Goal: Contribute content

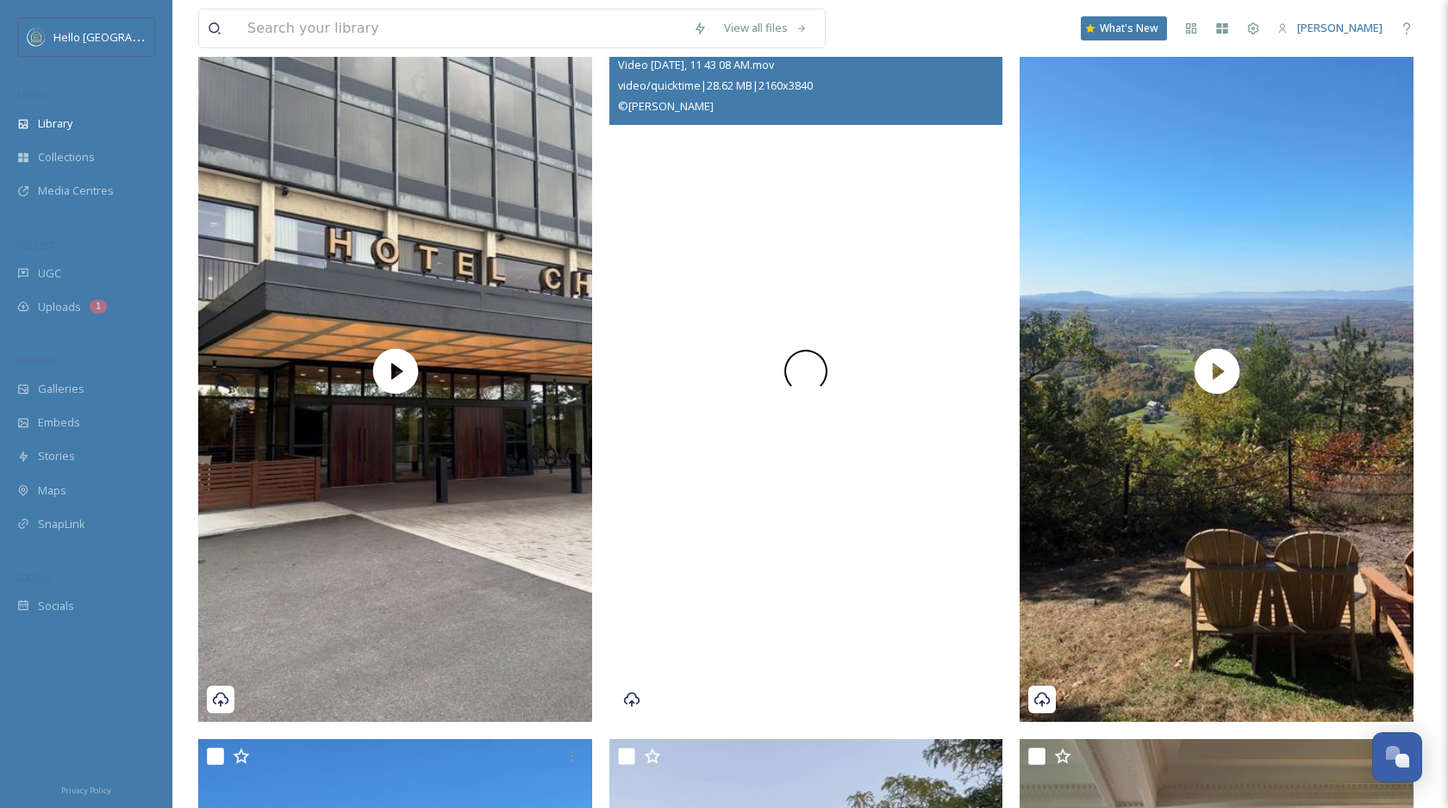
scroll to position [408, 0]
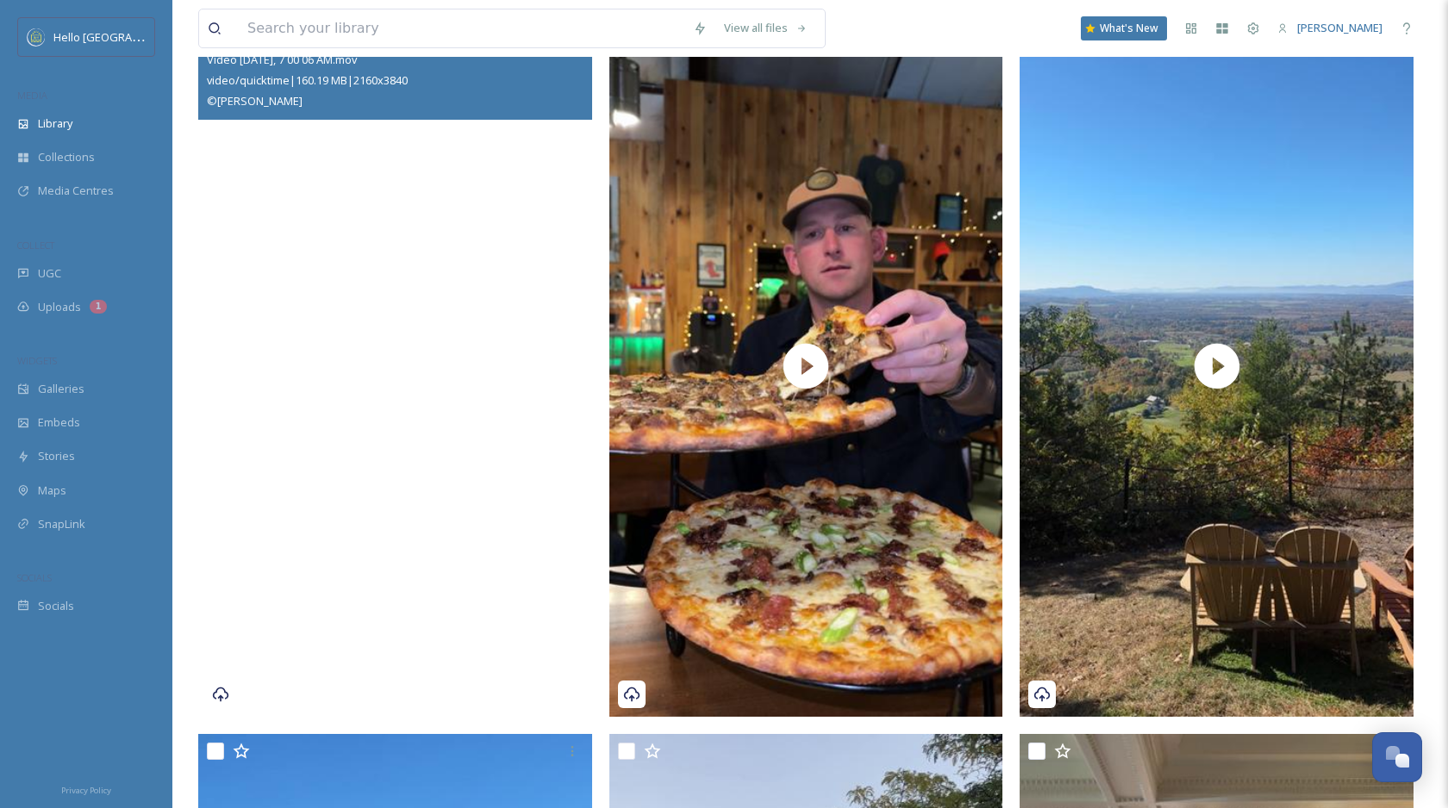
click at [489, 522] on video "Video Oct 16 2024, 7 00 06 AM.mov" at bounding box center [395, 366] width 394 height 700
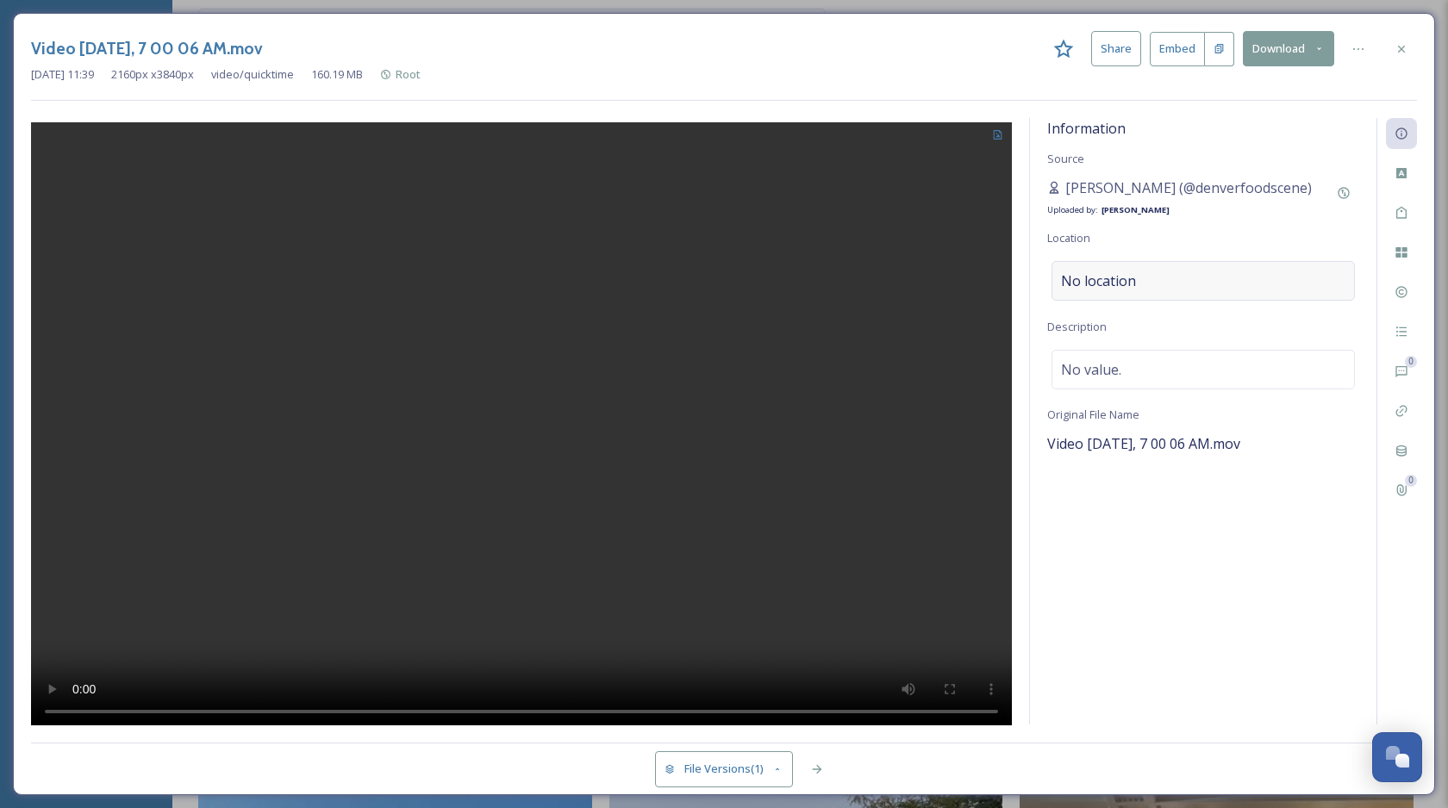
click at [1249, 292] on div "No location" at bounding box center [1202, 281] width 303 height 40
click at [1193, 284] on input at bounding box center [1203, 281] width 302 height 38
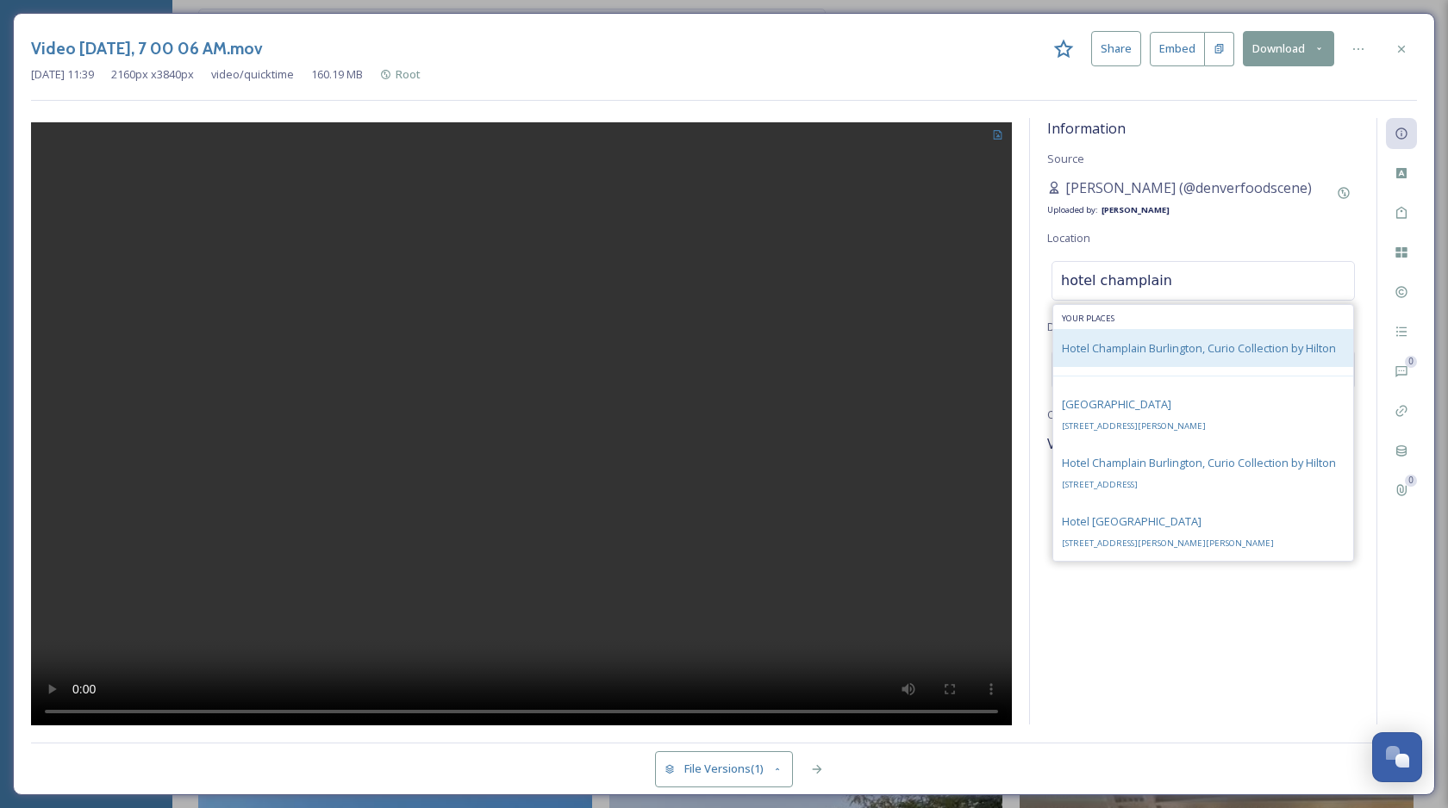
type input "hotel champlain"
click at [1229, 347] on span "Hotel Champlain Burlington, Curio Collection by Hilton" at bounding box center [1199, 348] width 274 height 16
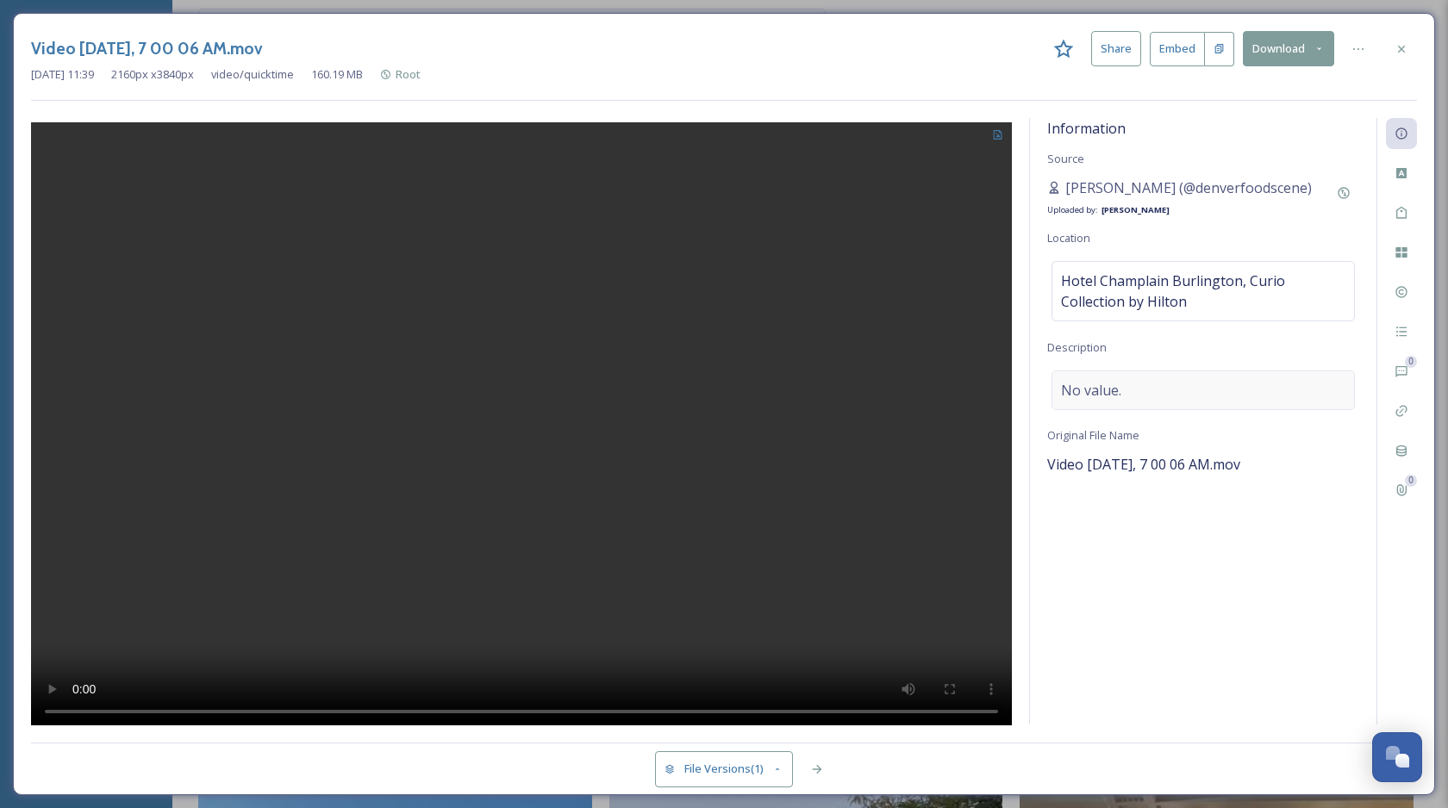
click at [1120, 400] on div "No value." at bounding box center [1202, 391] width 303 height 40
click at [1070, 406] on textarea at bounding box center [1203, 442] width 312 height 143
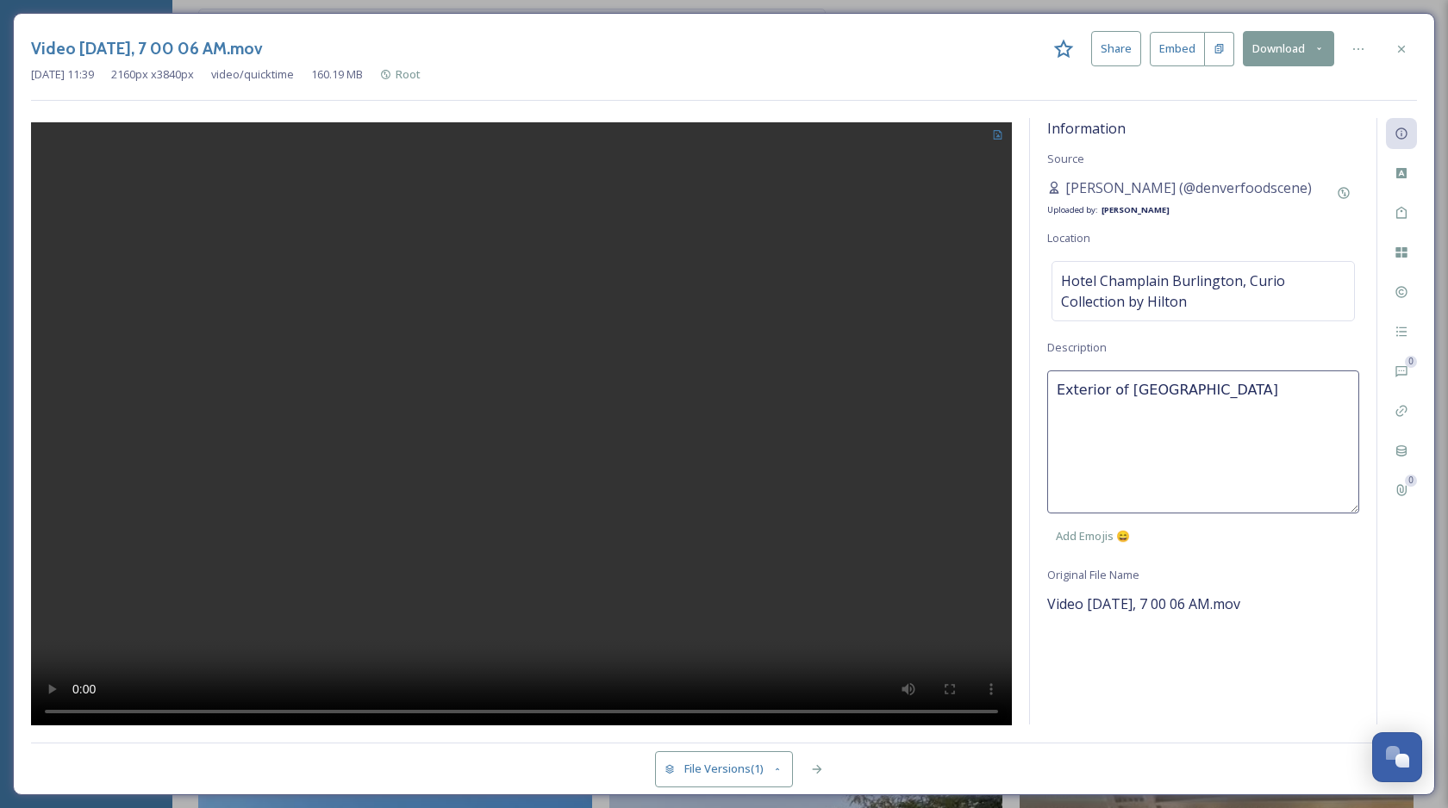
type textarea "Exterior of [GEOGRAPHIC_DATA]."
click at [1331, 682] on div "Information Source [PERSON_NAME] (@denverfoodscene) Uploaded by: [PERSON_NAME] …" at bounding box center [1203, 421] width 346 height 607
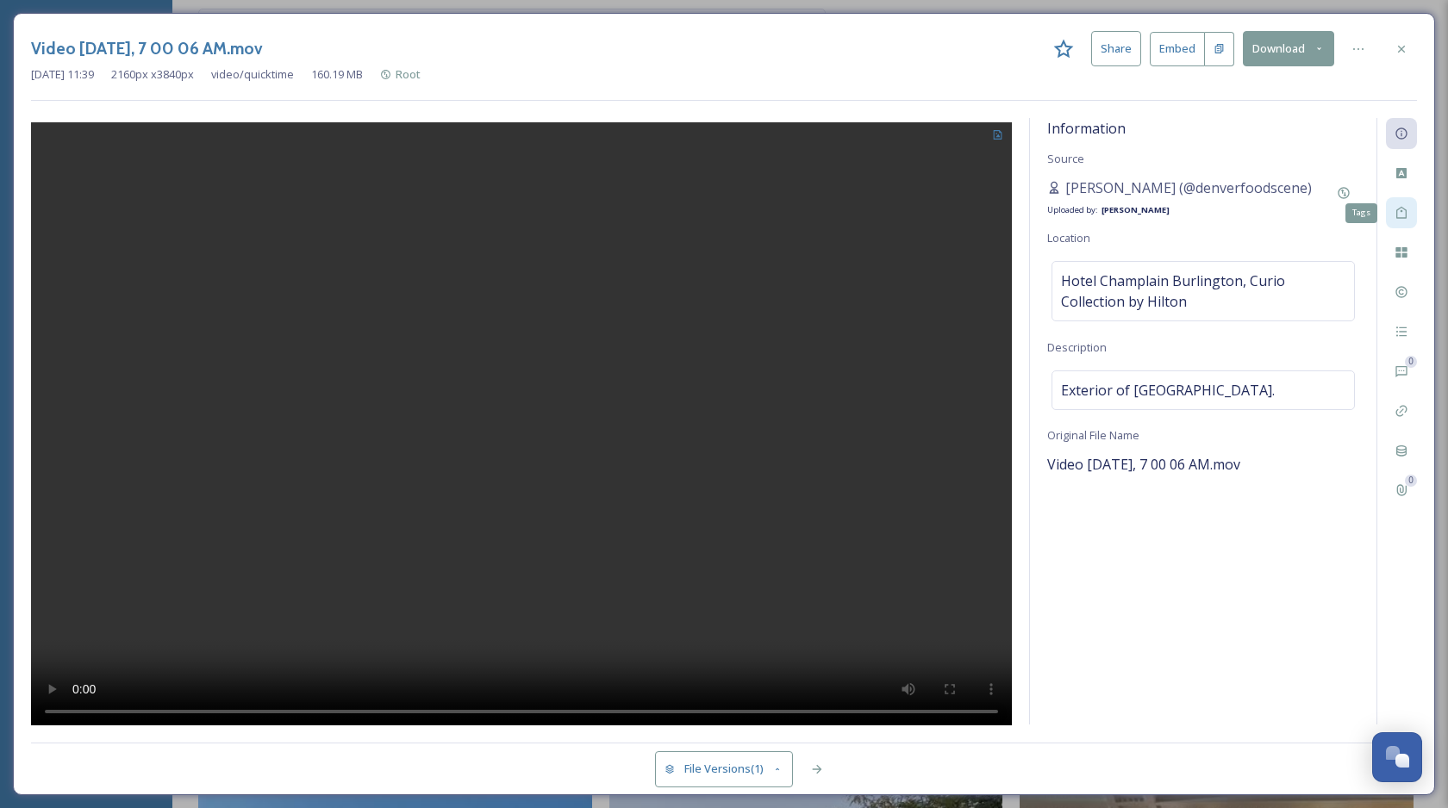
click at [1412, 209] on div "Tags" at bounding box center [1401, 212] width 31 height 31
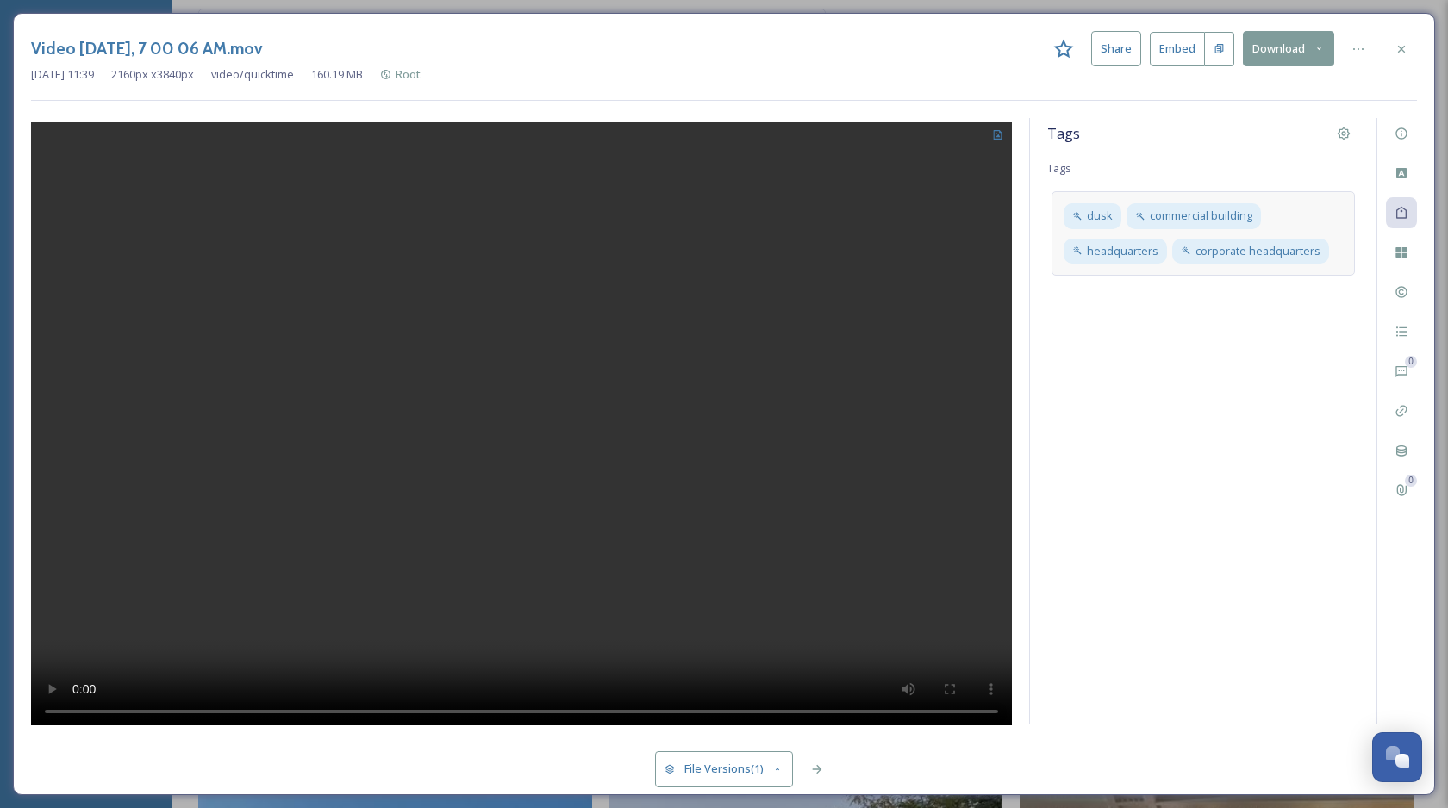
click at [1344, 245] on div "dusk commercial building headquarters corporate headquarters" at bounding box center [1202, 233] width 303 height 84
type input "hotel champlain"
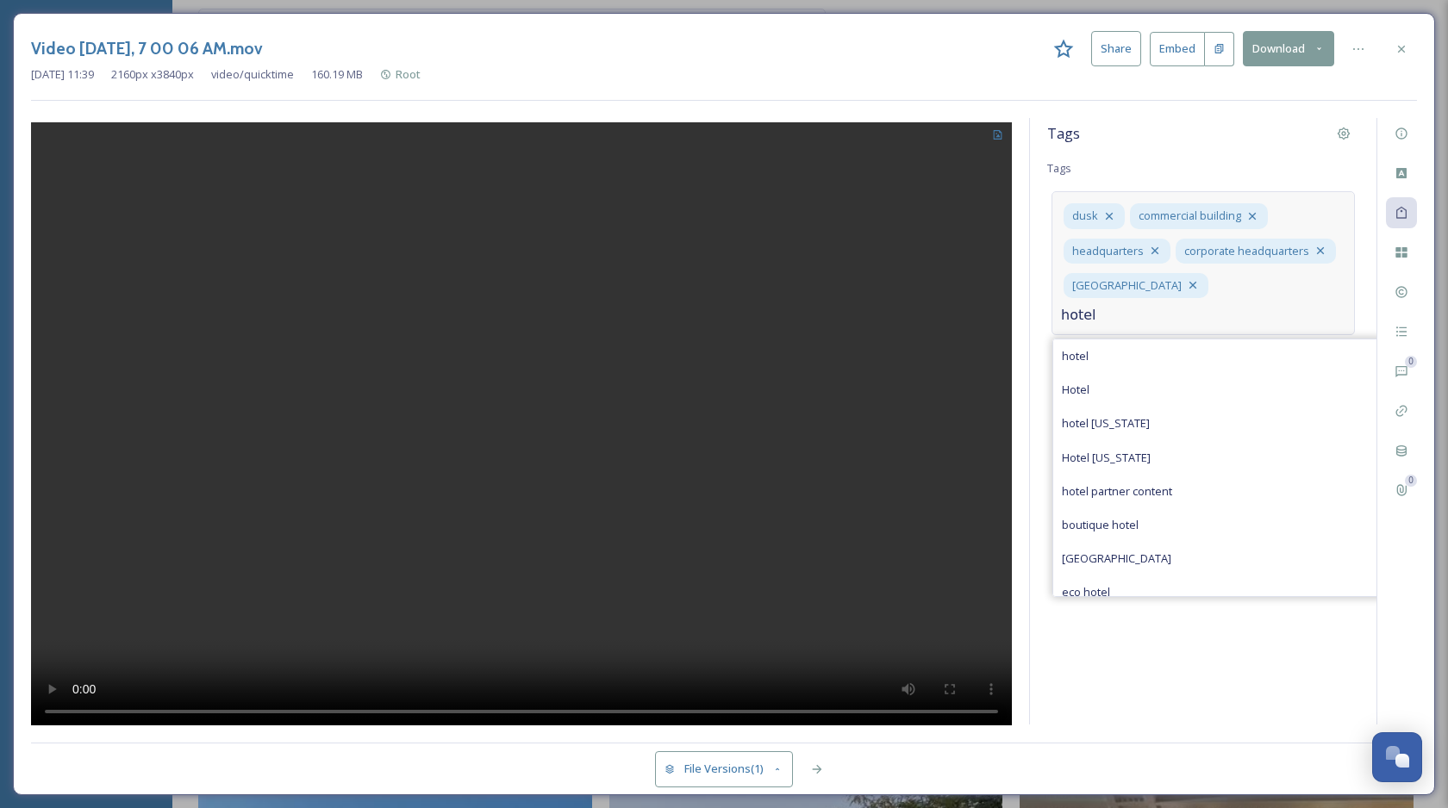
type input "hotel"
type input "[GEOGRAPHIC_DATA]"
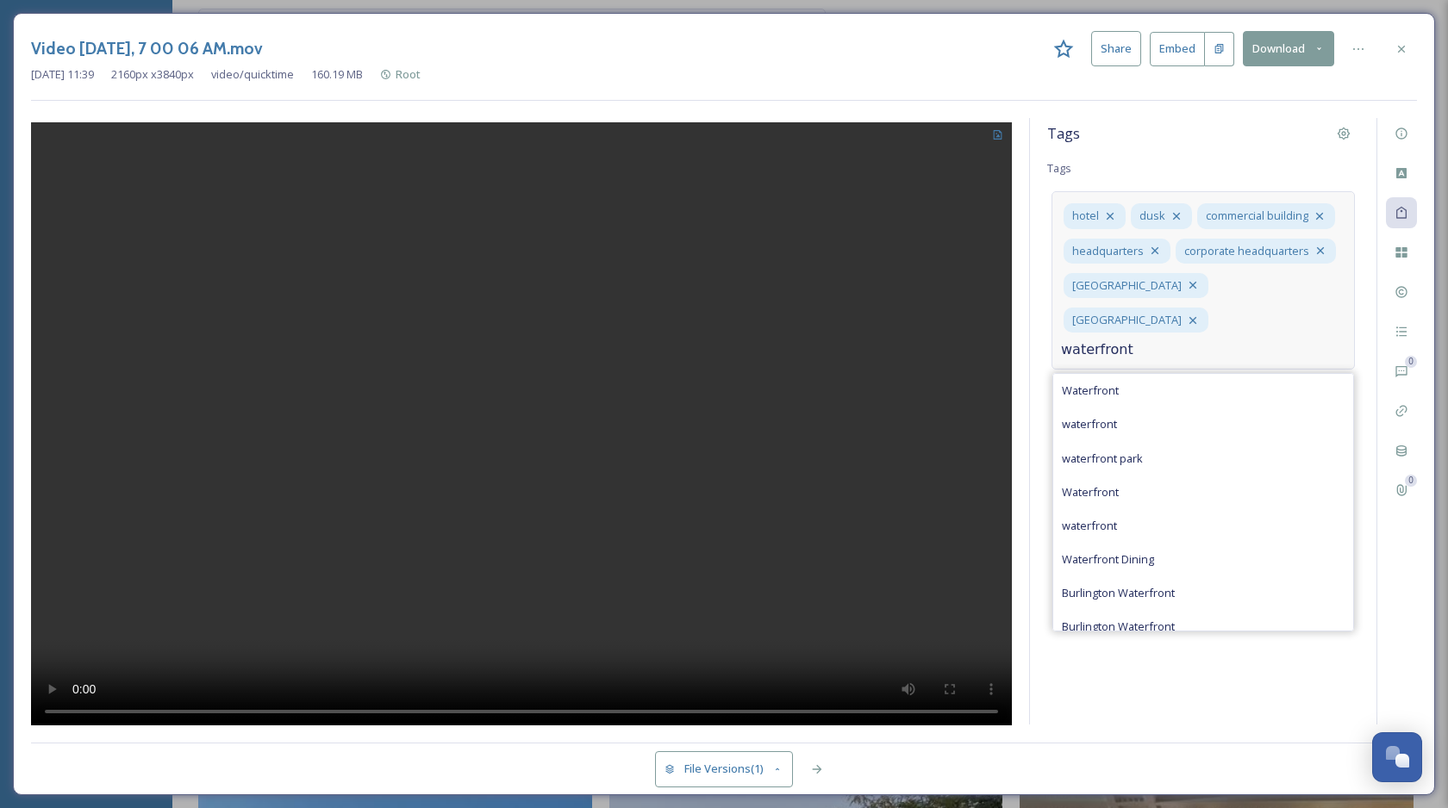
type input "waterfront"
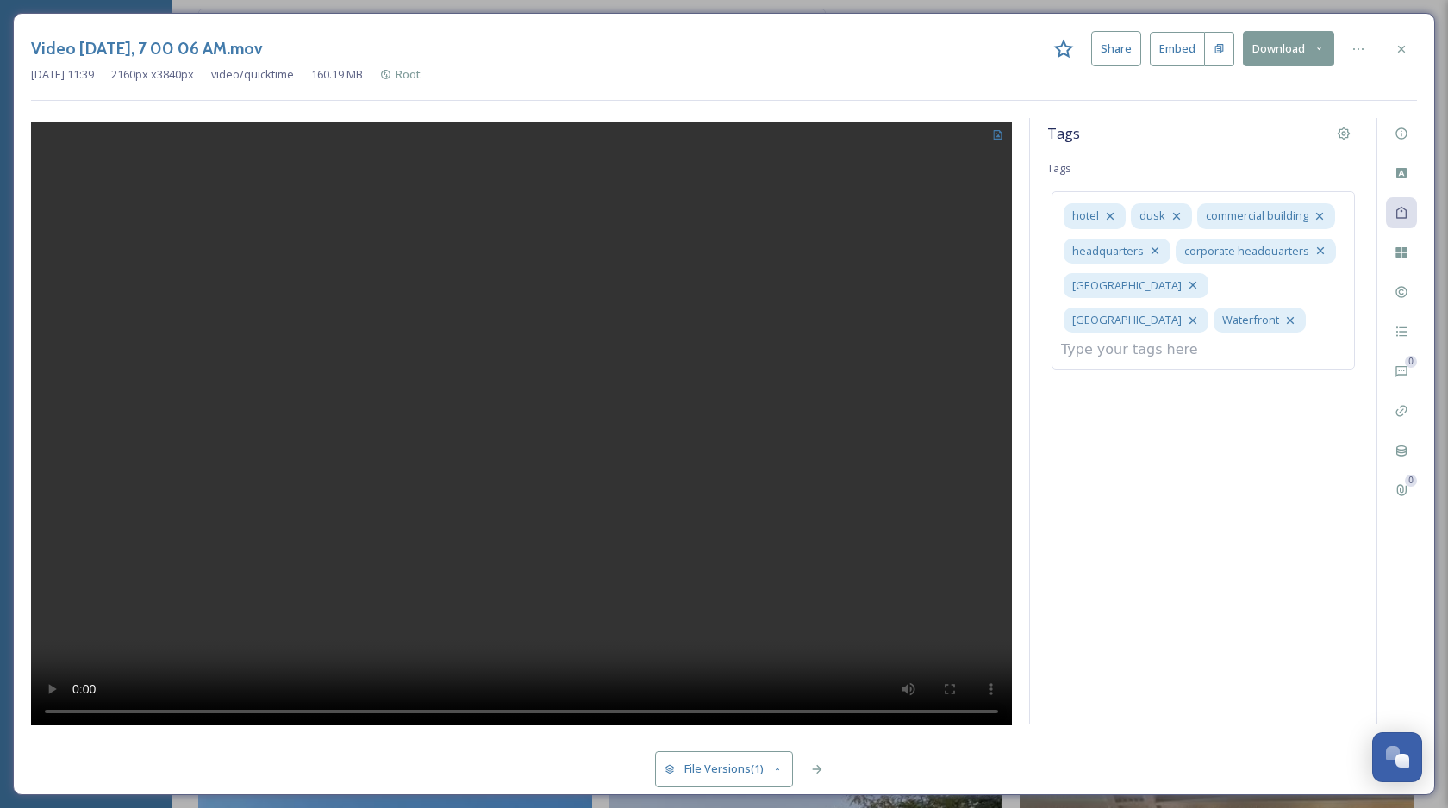
click at [1143, 552] on div "Tags Tags hotel dusk commercial building headquarters corporate headquarters [G…" at bounding box center [1203, 421] width 346 height 607
click at [1357, 49] on icon at bounding box center [1358, 49] width 14 height 14
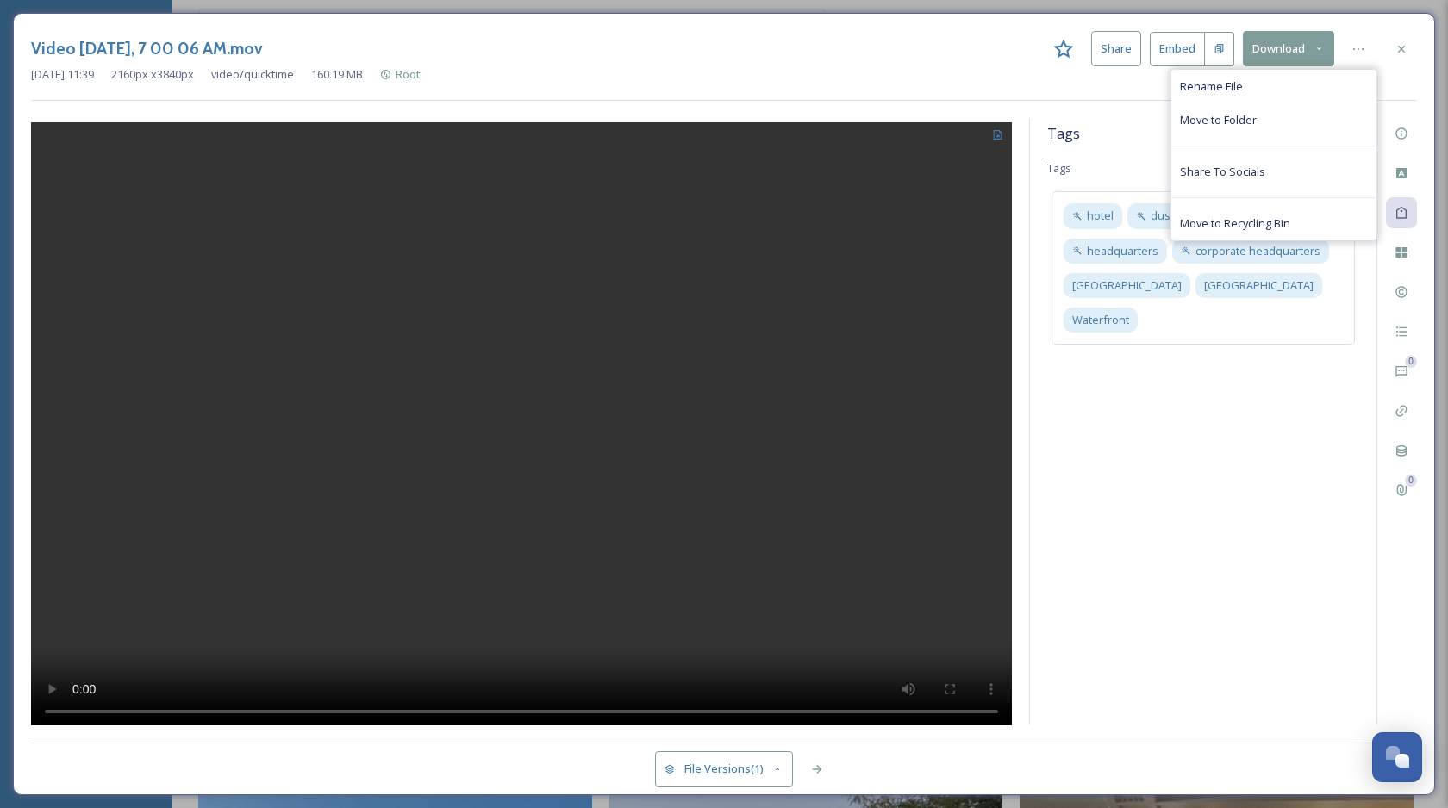
click at [1295, 490] on div "Tags Tags hotel dusk commercial building headquarters corporate headquarters [G…" at bounding box center [1203, 421] width 346 height 607
click at [1400, 291] on icon at bounding box center [1401, 292] width 14 height 14
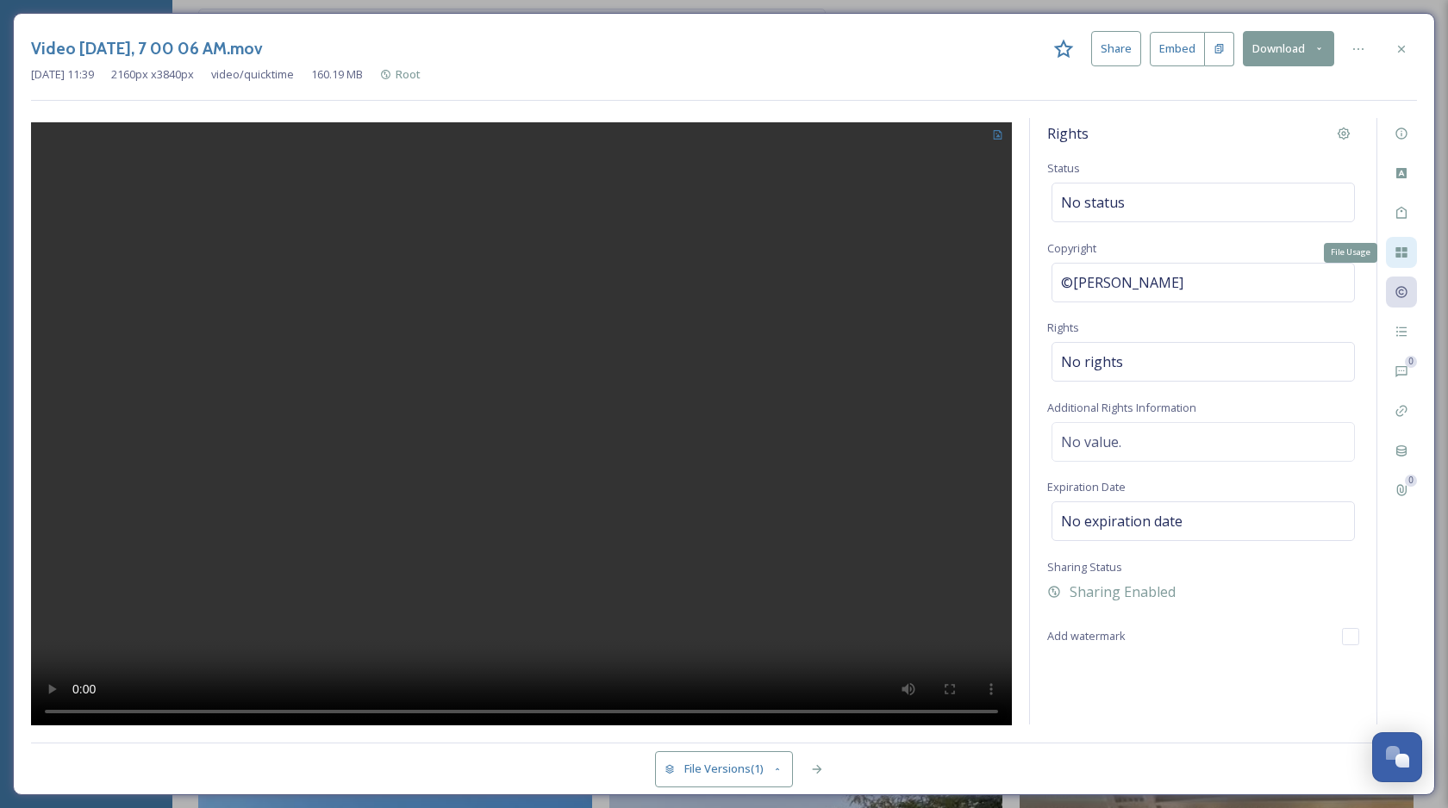
click at [1405, 246] on icon at bounding box center [1401, 253] width 14 height 14
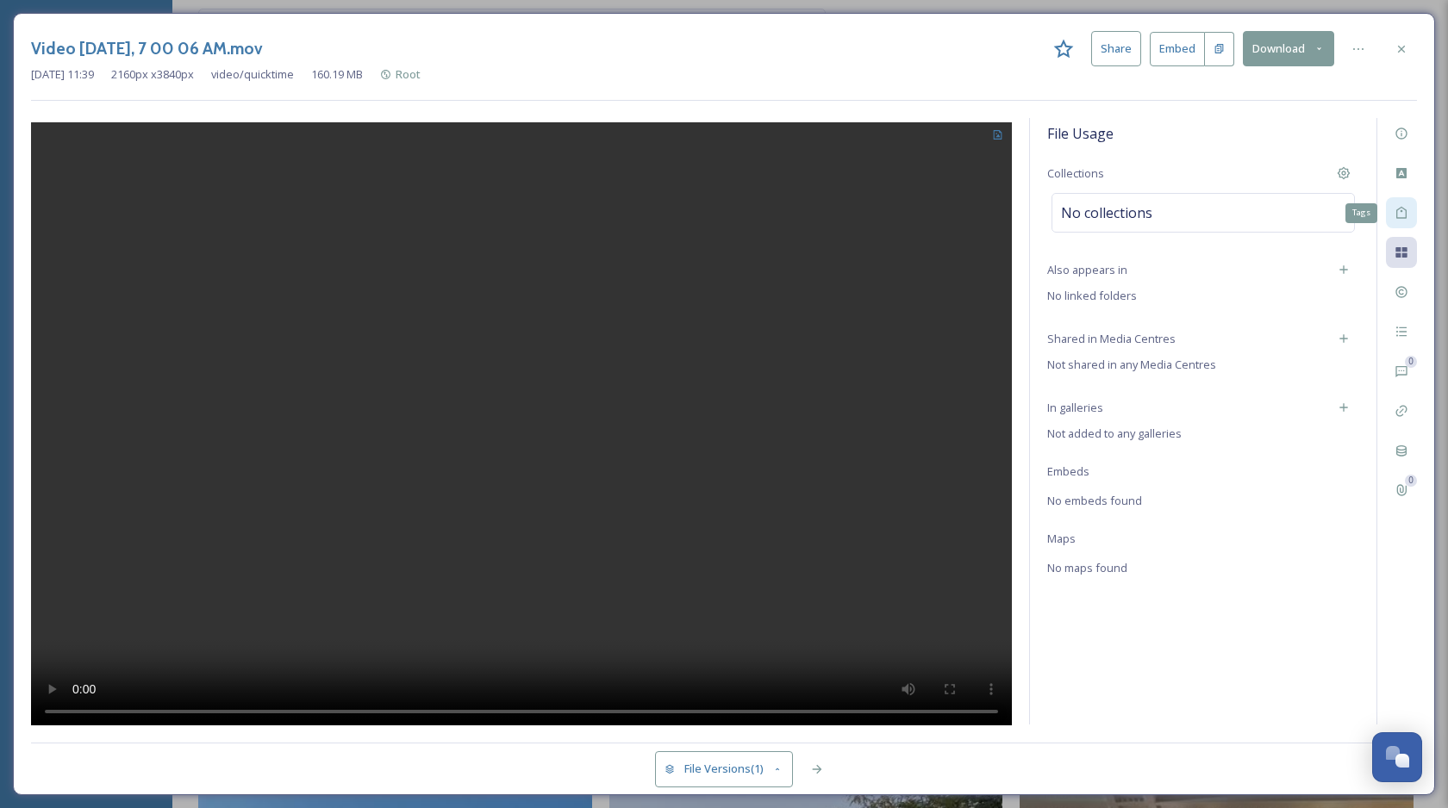
click at [1395, 206] on icon at bounding box center [1401, 213] width 14 height 14
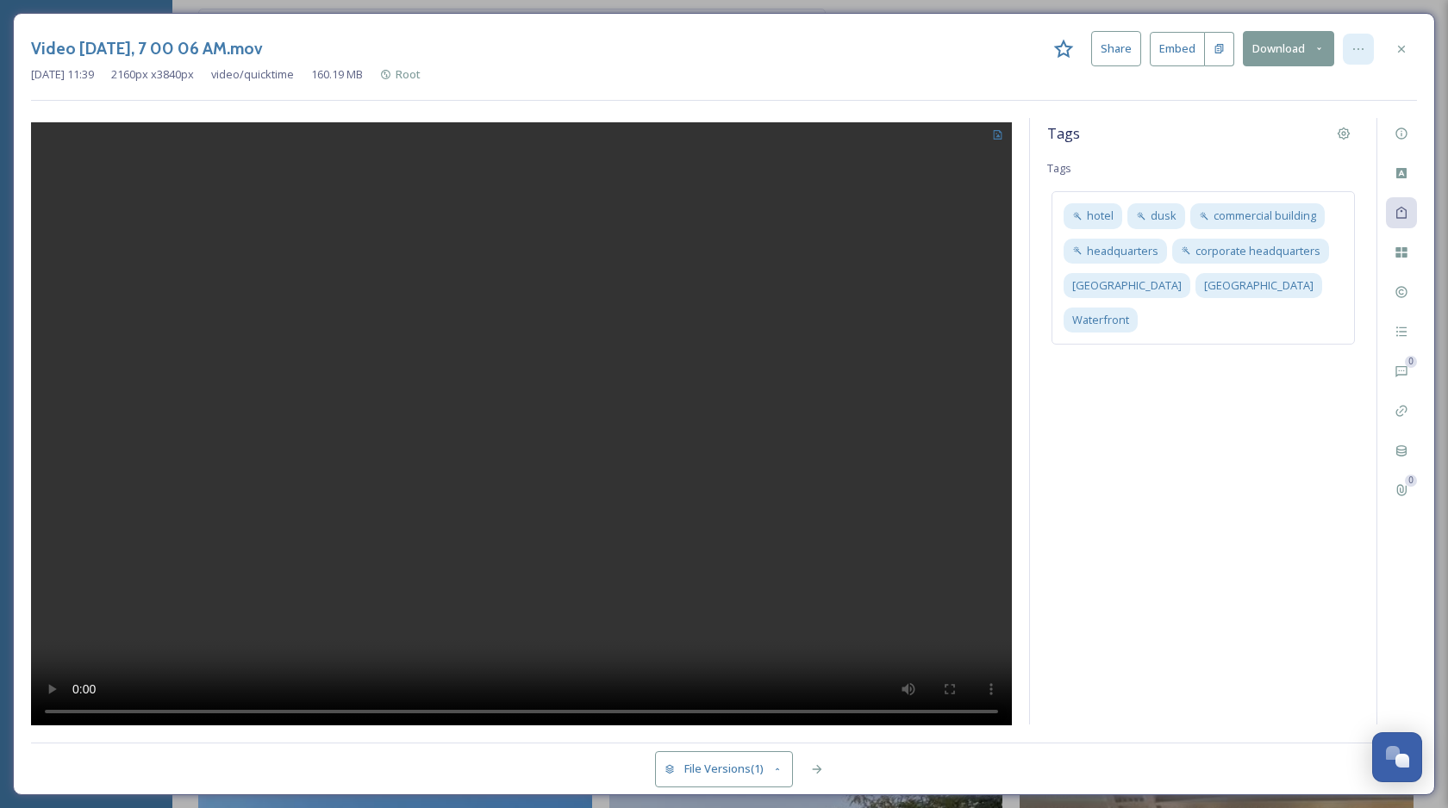
click at [1351, 57] on div at bounding box center [1357, 49] width 31 height 31
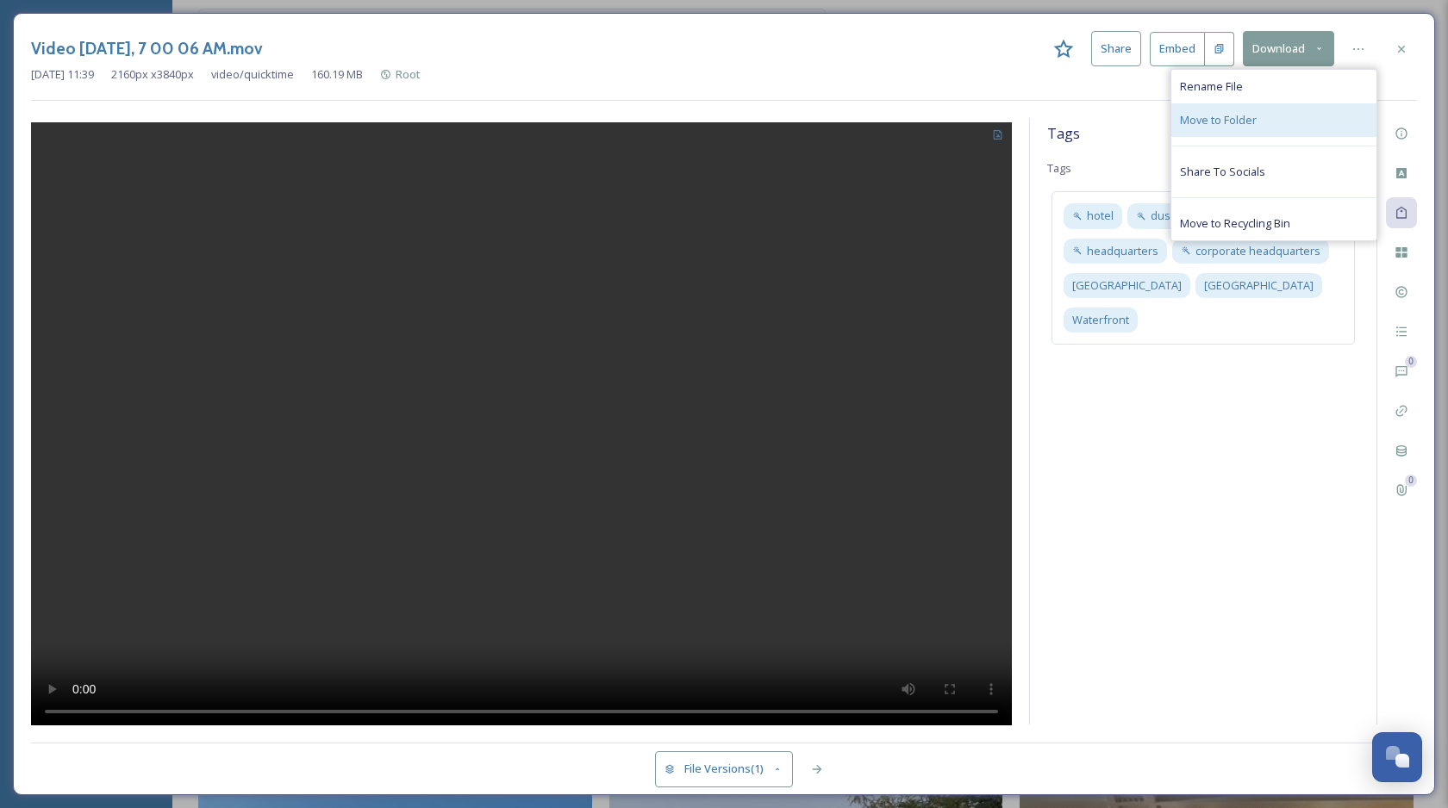
click at [1263, 127] on div "Move to Folder" at bounding box center [1273, 120] width 205 height 34
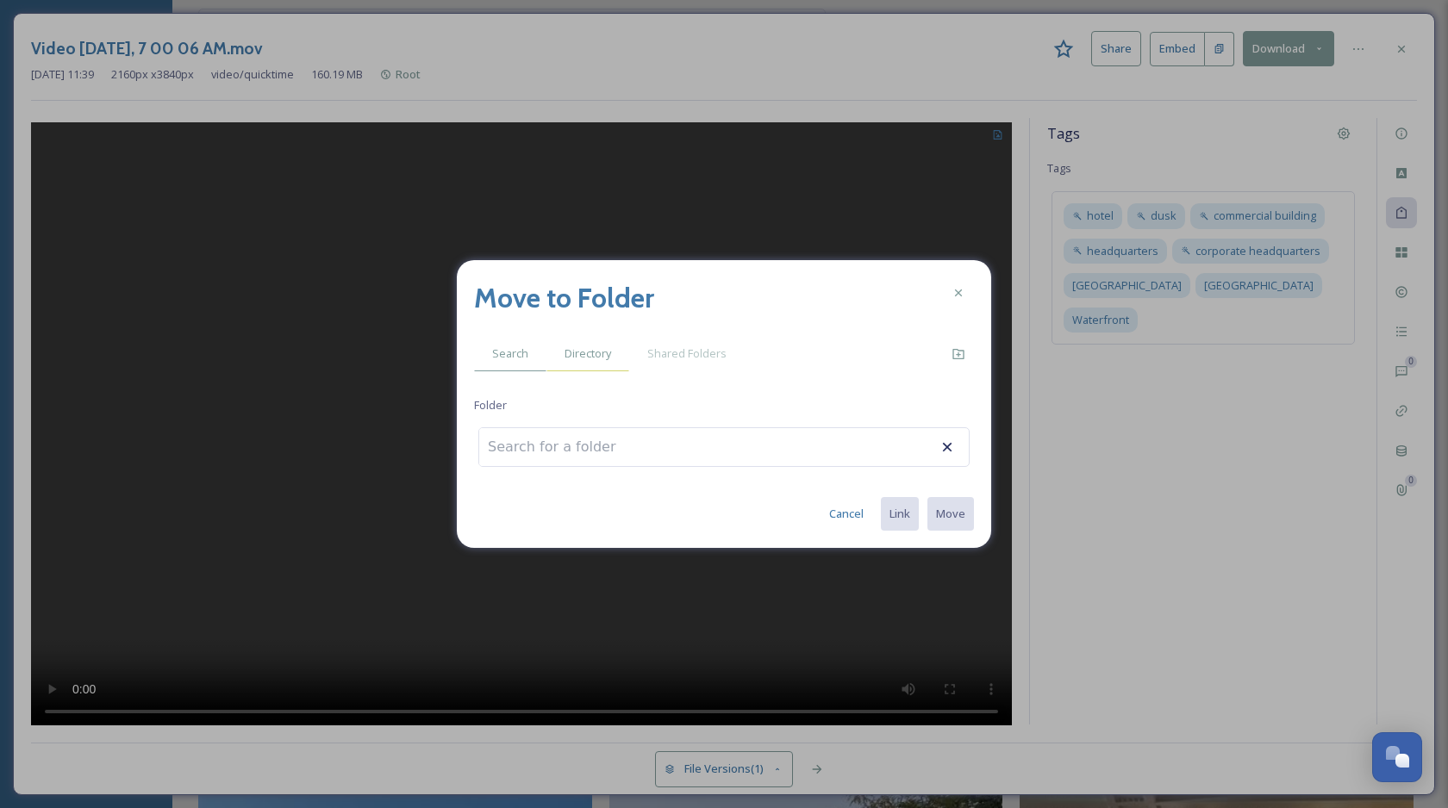
click at [589, 354] on span "Directory" at bounding box center [587, 354] width 47 height 16
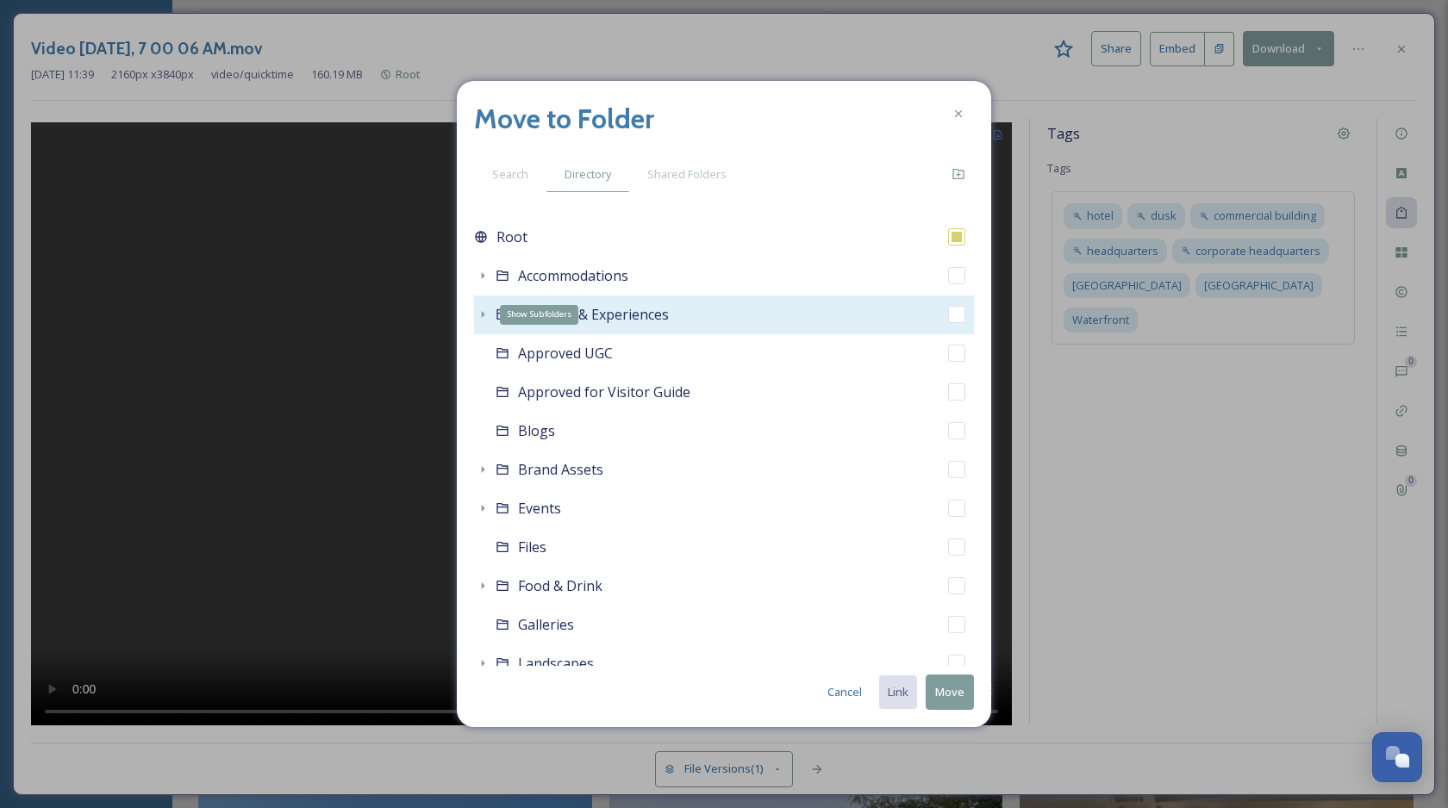
click at [483, 314] on icon at bounding box center [483, 314] width 3 height 7
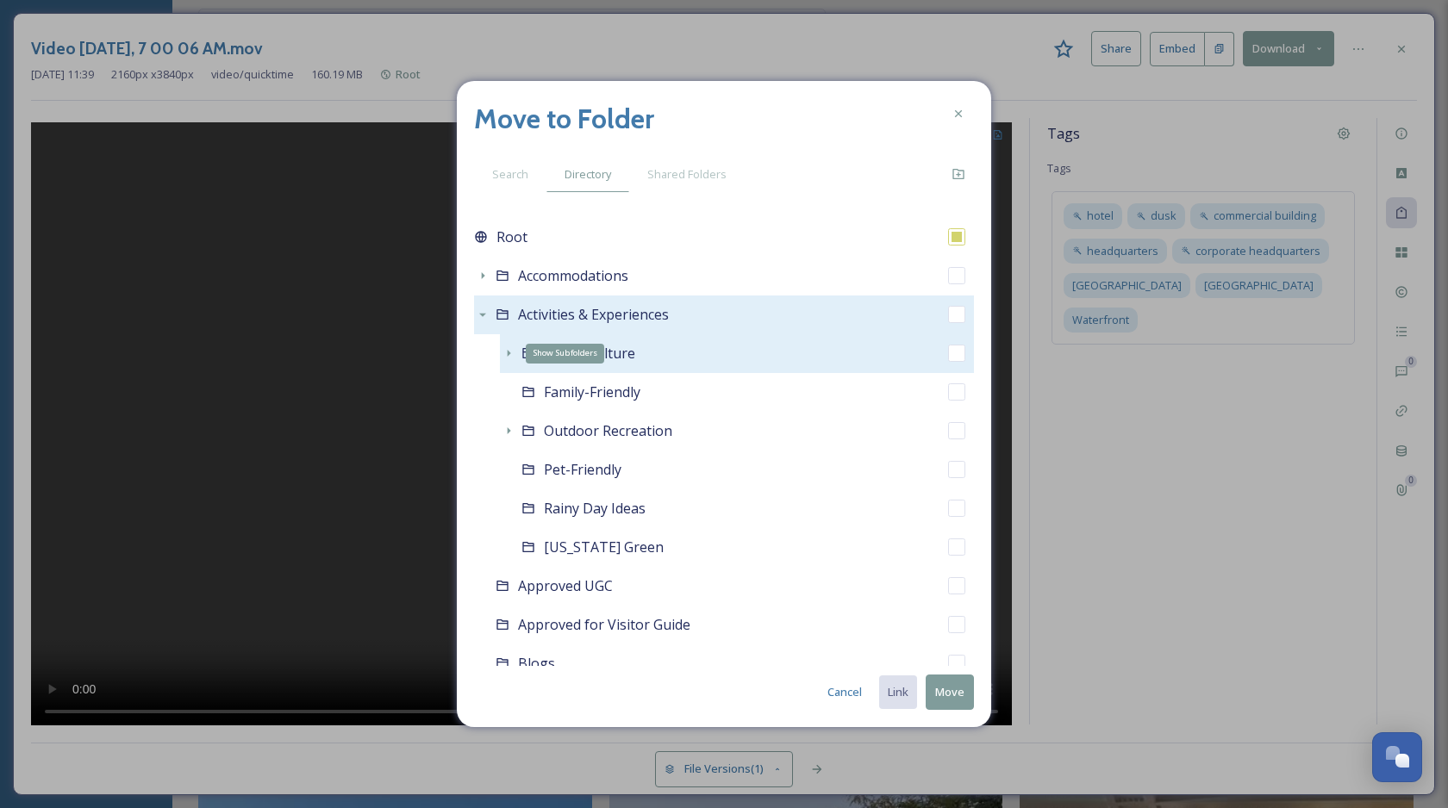
click at [508, 352] on icon at bounding box center [508, 353] width 14 height 14
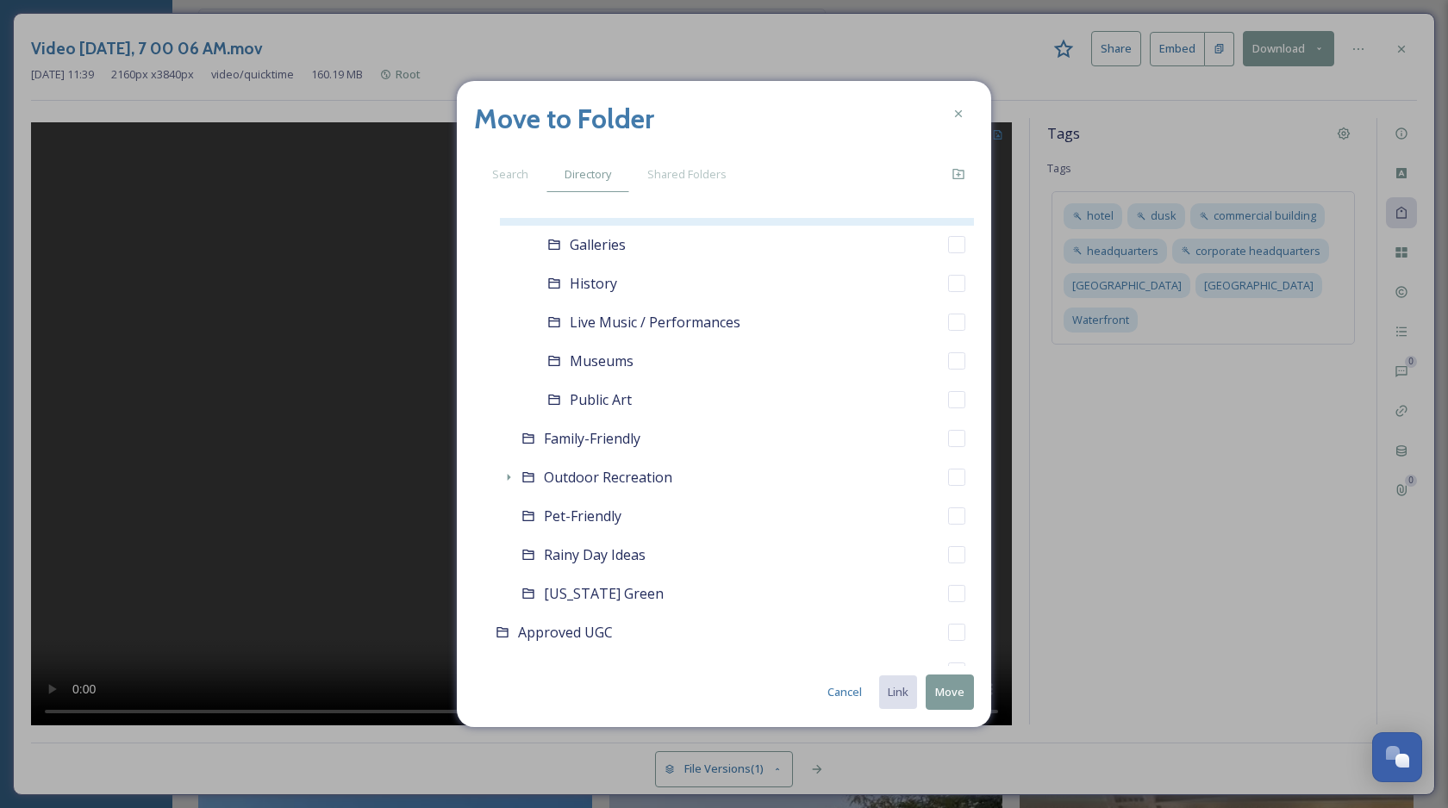
scroll to position [148, 0]
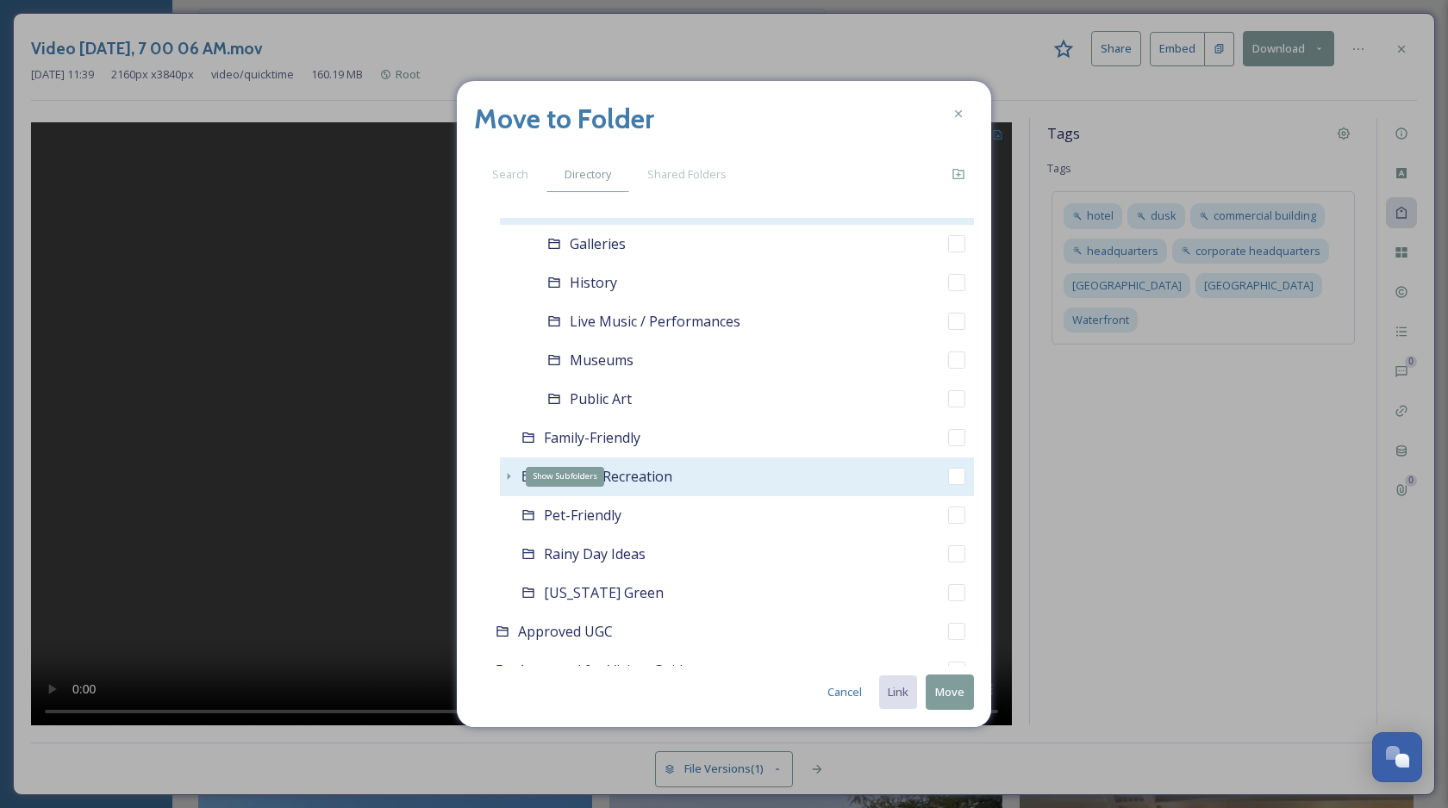
click at [501, 476] on icon at bounding box center [508, 477] width 14 height 14
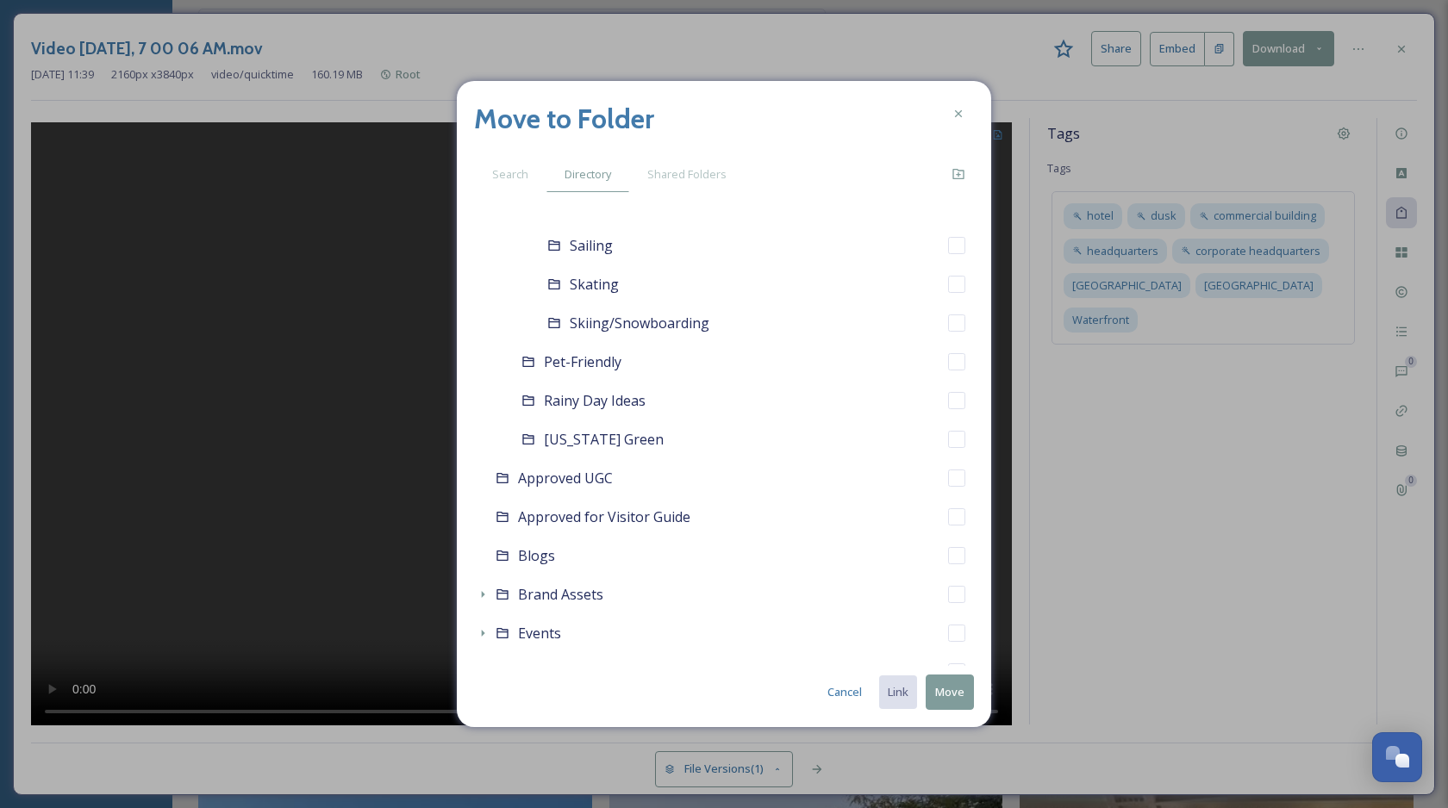
scroll to position [672, 0]
